Goal: Transaction & Acquisition: Purchase product/service

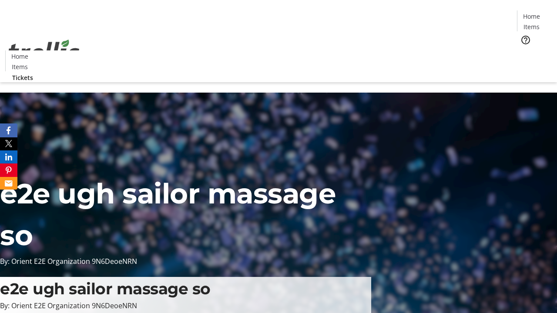
click at [524, 50] on span "Tickets" at bounding box center [534, 54] width 21 height 9
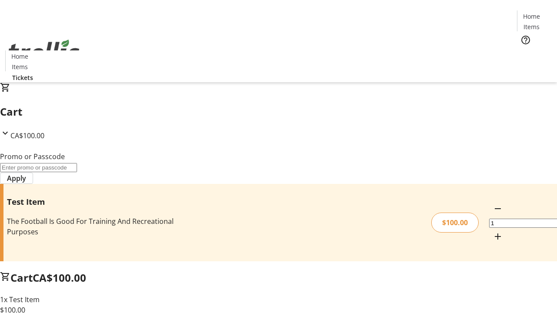
type input "PERCENT"
